Goal: Find specific page/section: Locate a particular part of the current website

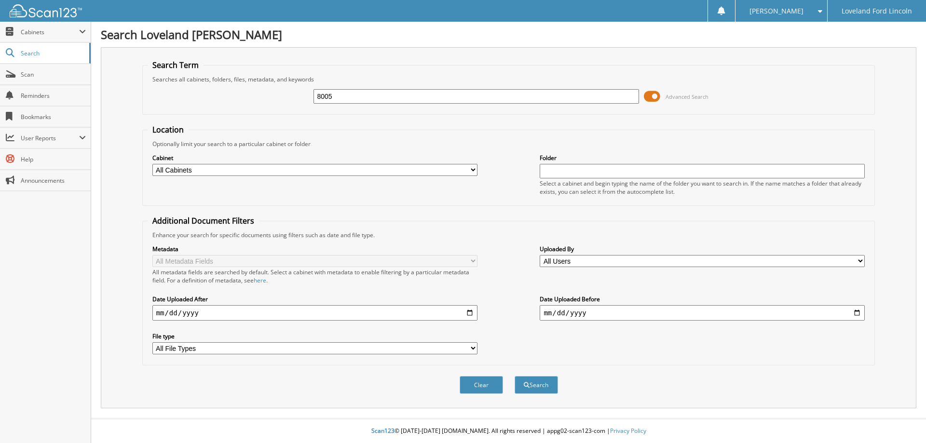
type input "8005003"
click at [560, 383] on div "Clear Search" at bounding box center [508, 385] width 733 height 39
click at [553, 382] on button "Search" at bounding box center [536, 385] width 43 height 18
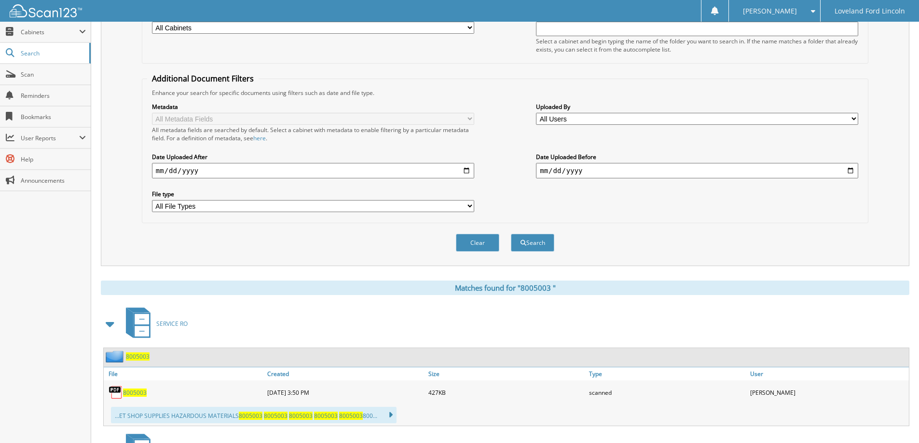
scroll to position [276, 0]
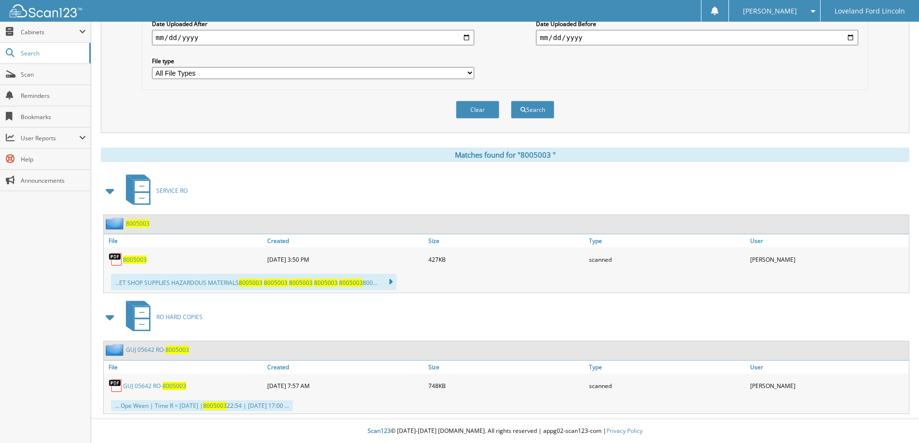
click at [148, 352] on link "G U J 0 5 6 4 2 R O - 8 0 0 5 0 0 3" at bounding box center [157, 350] width 63 height 8
